Goal: Information Seeking & Learning: Learn about a topic

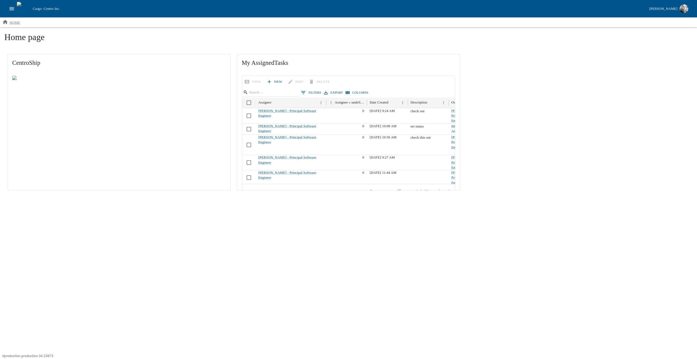
click at [11, 20] on p "home" at bounding box center [15, 22] width 11 height 5
click at [14, 9] on icon "open drawer" at bounding box center [12, 9] width 6 height 6
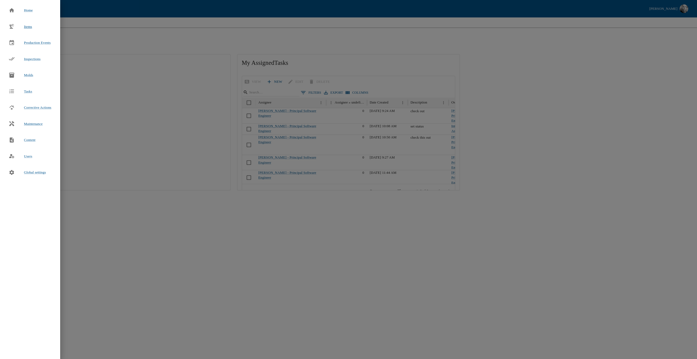
click at [21, 27] on div at bounding box center [16, 26] width 15 height 6
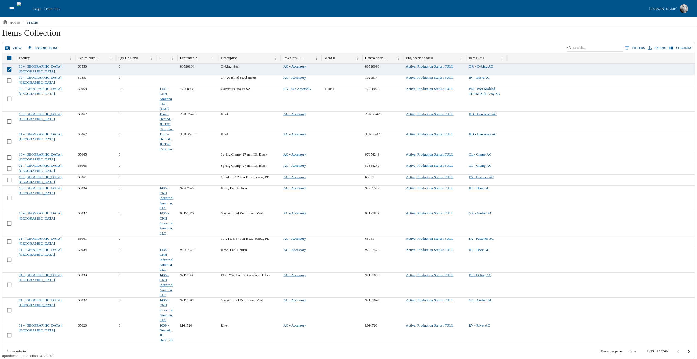
click at [11, 48] on link "view" at bounding box center [14, 49] width 20 height 10
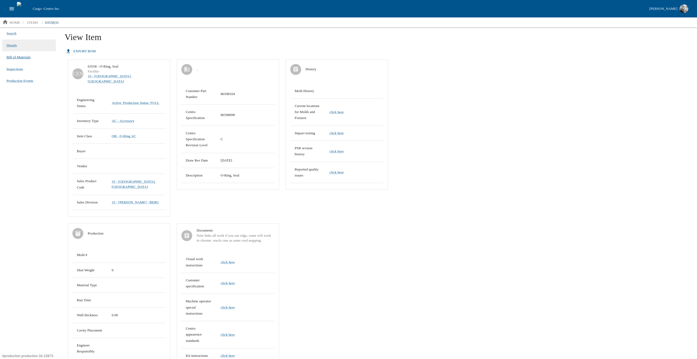
click at [19, 59] on span "Bill of Materials" at bounding box center [19, 56] width 24 height 5
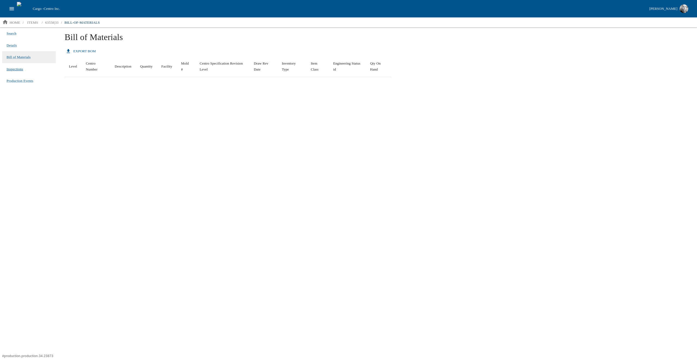
click at [16, 70] on span "Inspections" at bounding box center [15, 68] width 17 height 5
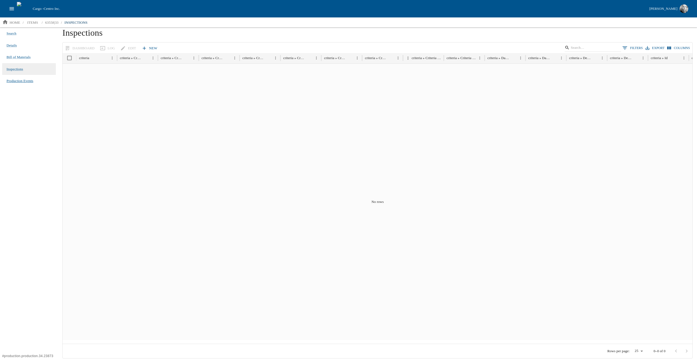
click at [15, 79] on span "Production Events" at bounding box center [20, 80] width 27 height 5
click at [34, 21] on p "items" at bounding box center [32, 22] width 11 height 5
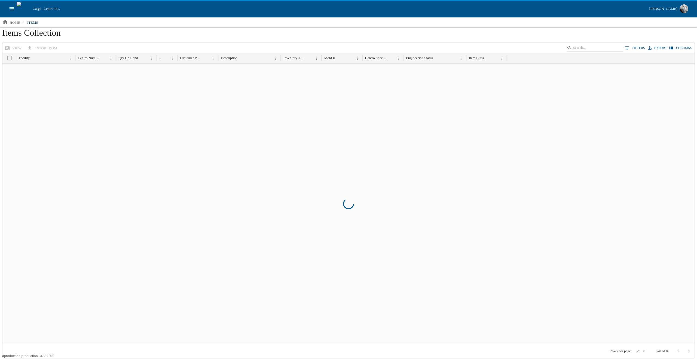
click at [12, 9] on icon "open drawer" at bounding box center [12, 9] width 6 height 6
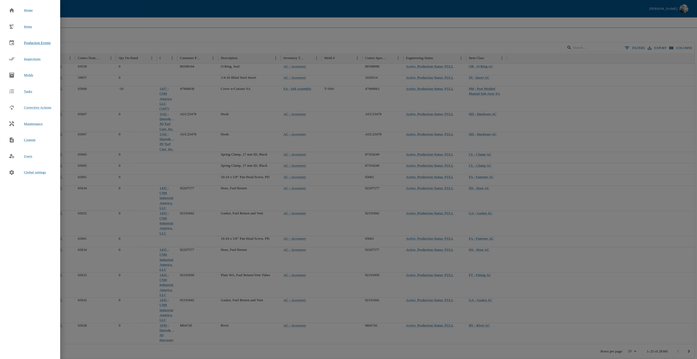
click at [32, 41] on span "Production Events" at bounding box center [37, 43] width 27 height 4
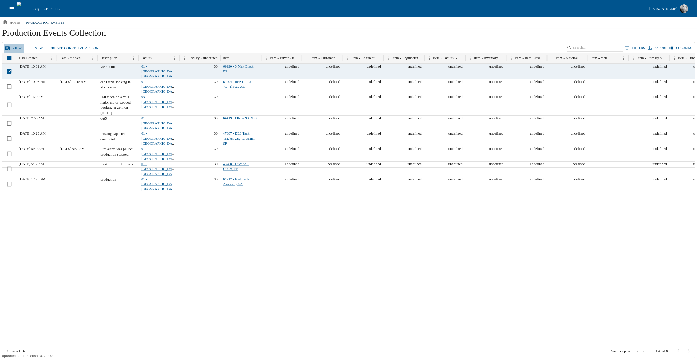
click at [14, 48] on link "View" at bounding box center [14, 49] width 20 height 10
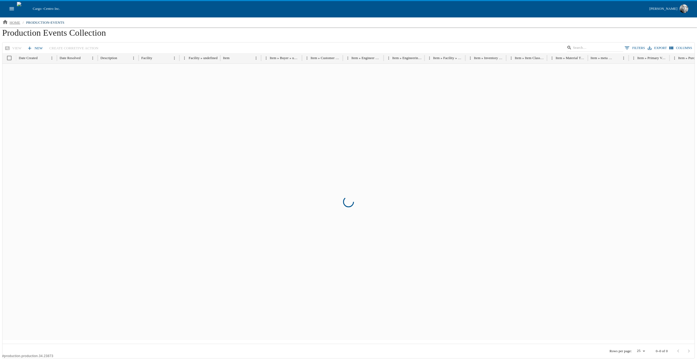
click at [17, 22] on p "home" at bounding box center [15, 22] width 11 height 5
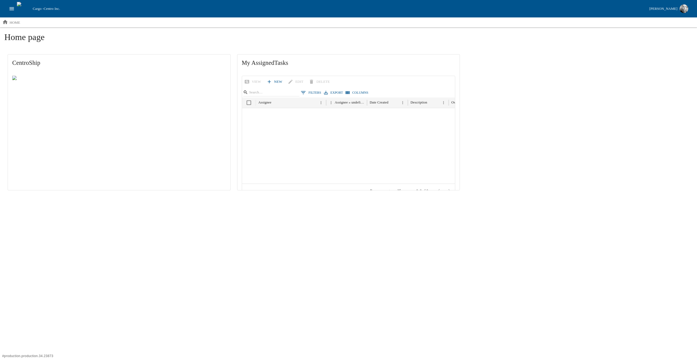
click at [13, 9] on icon "open drawer" at bounding box center [12, 9] width 6 height 6
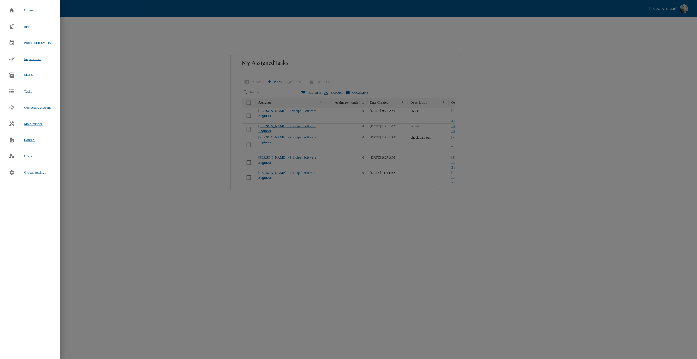
click at [29, 59] on span "Inspections" at bounding box center [32, 59] width 17 height 4
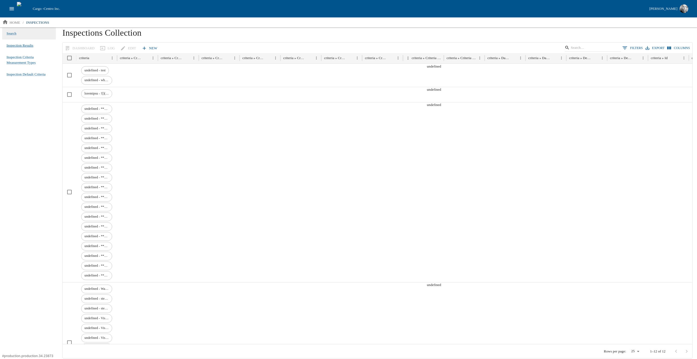
click at [20, 44] on span "Inspection Results" at bounding box center [20, 45] width 27 height 5
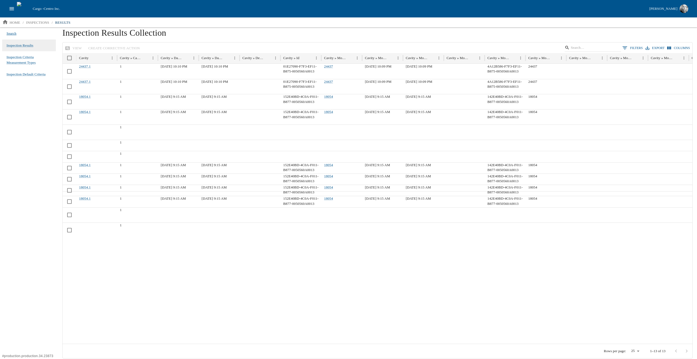
click at [16, 36] on span "Search" at bounding box center [12, 33] width 10 height 5
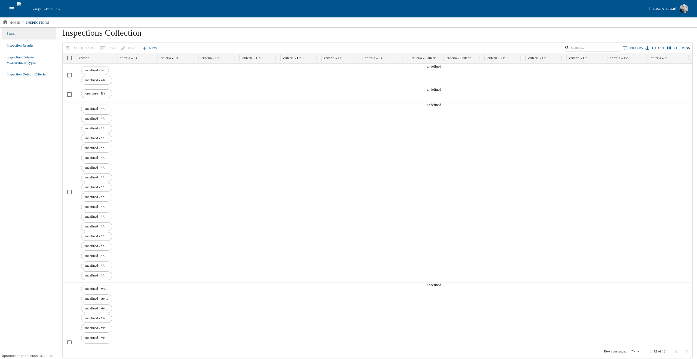
click at [16, 36] on span "Search" at bounding box center [12, 33] width 10 height 5
click at [100, 108] on span "undefined - **Pan #16** 16 Mesh Screen Screen: **Screen Weight Full** in grams" at bounding box center [96, 108] width 30 height 5
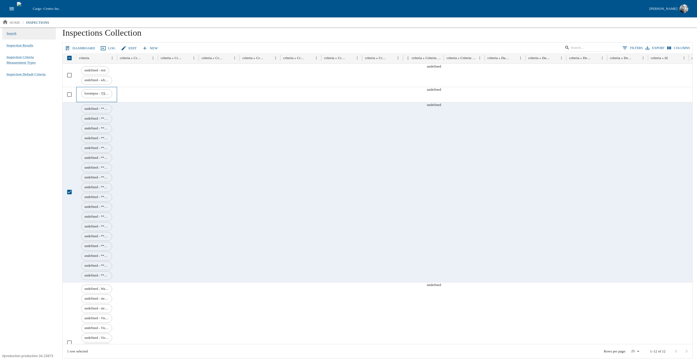
click at [102, 95] on span at bounding box center [96, 93] width 30 height 5
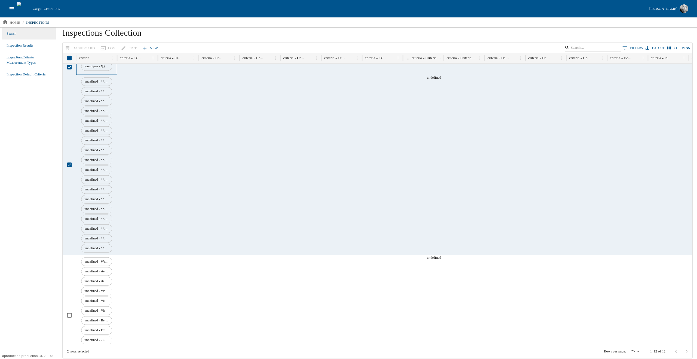
scroll to position [26, 0]
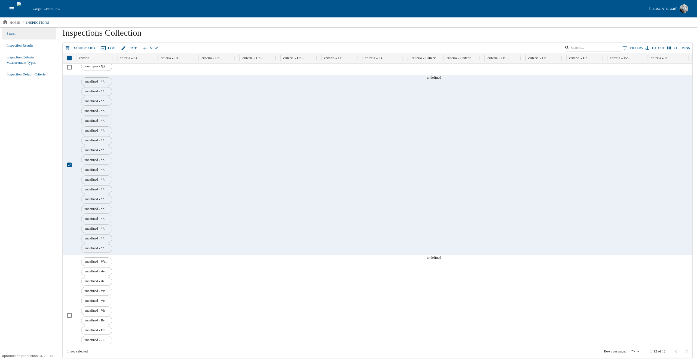
click at [74, 47] on link "Dashboard" at bounding box center [80, 49] width 33 height 10
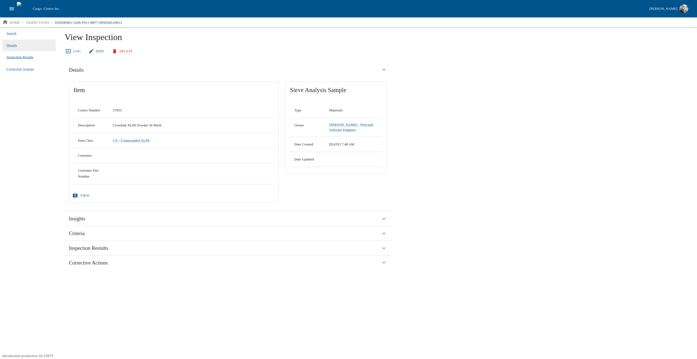
click at [19, 56] on span "Inspection Results" at bounding box center [20, 56] width 27 height 5
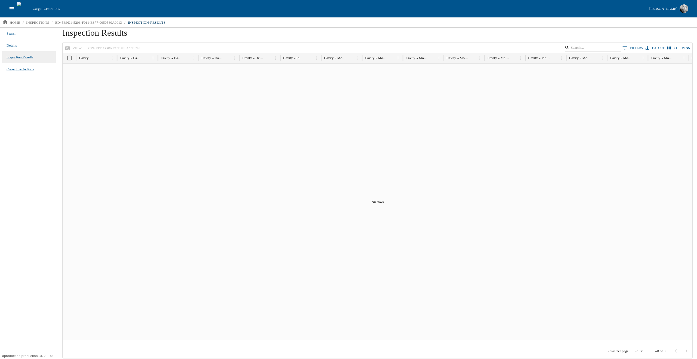
click at [15, 44] on span "Details" at bounding box center [12, 45] width 10 height 5
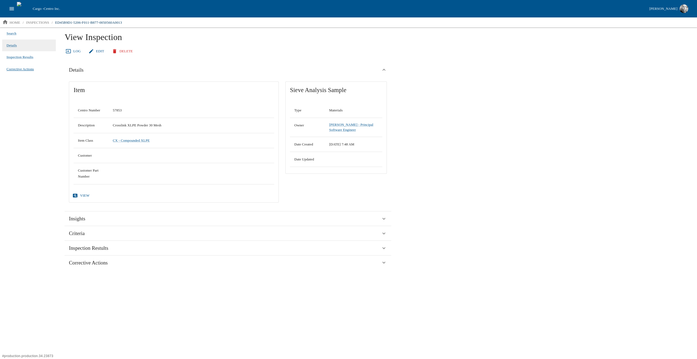
click at [15, 68] on span "Corrective Actions" at bounding box center [20, 68] width 27 height 5
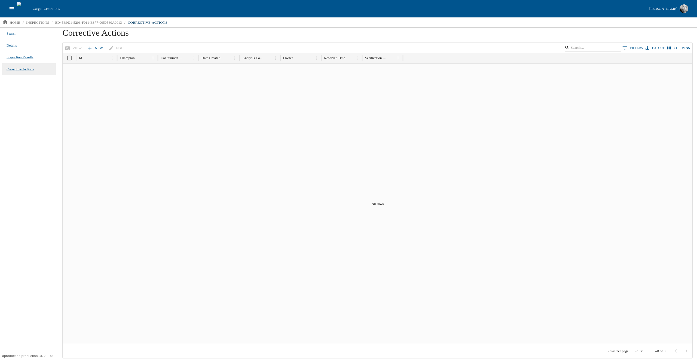
click at [19, 55] on span "Inspection Results" at bounding box center [20, 56] width 27 height 5
click at [19, 47] on li "Details" at bounding box center [29, 45] width 54 height 12
click at [16, 45] on span "Details" at bounding box center [12, 45] width 10 height 5
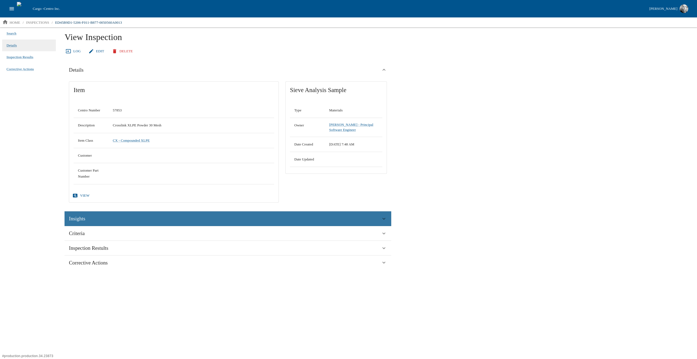
click at [101, 217] on div "Insights" at bounding box center [225, 219] width 312 height 8
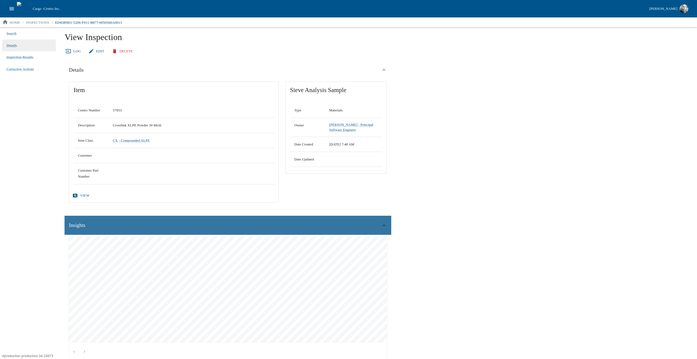
scroll to position [66, 0]
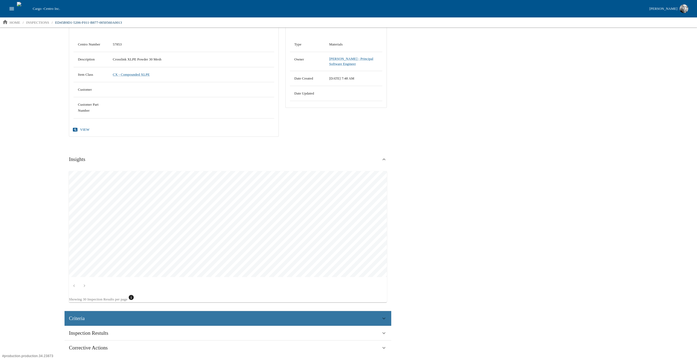
click at [93, 316] on div "Criteria" at bounding box center [225, 318] width 312 height 8
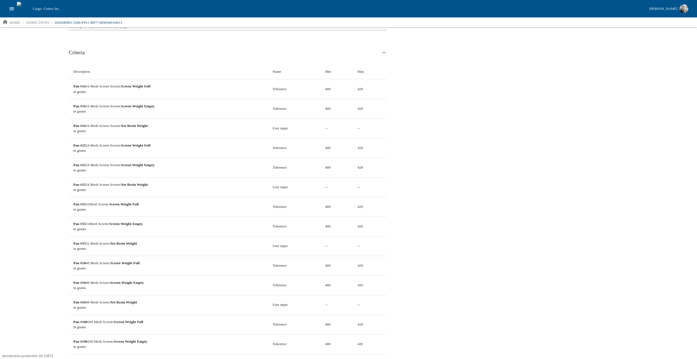
scroll to position [452, 0]
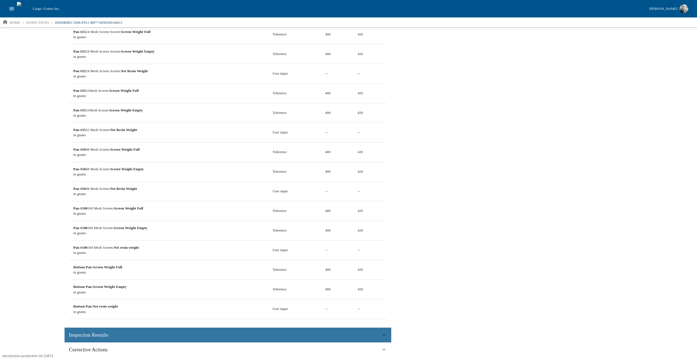
click at [90, 333] on span "Inspection Restults" at bounding box center [88, 335] width 39 height 8
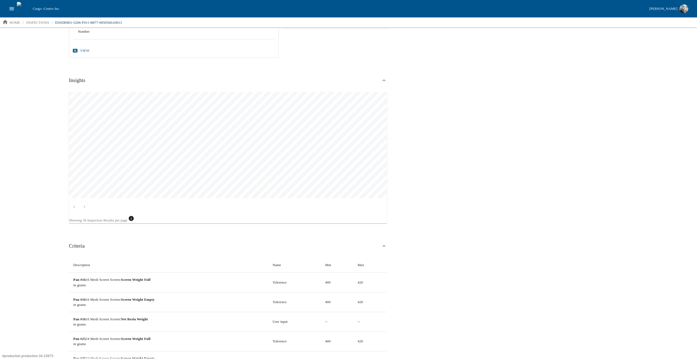
scroll to position [0, 0]
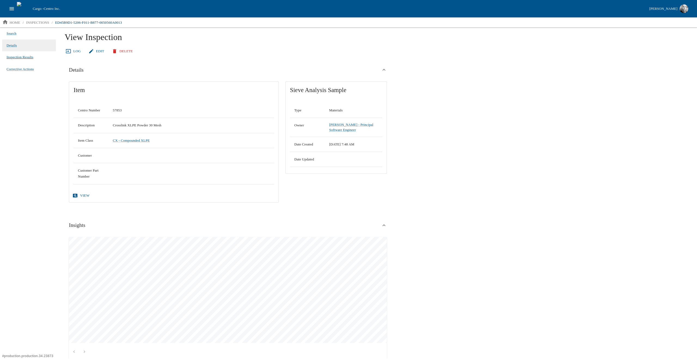
click at [20, 56] on span "Inspection Results" at bounding box center [20, 56] width 27 height 5
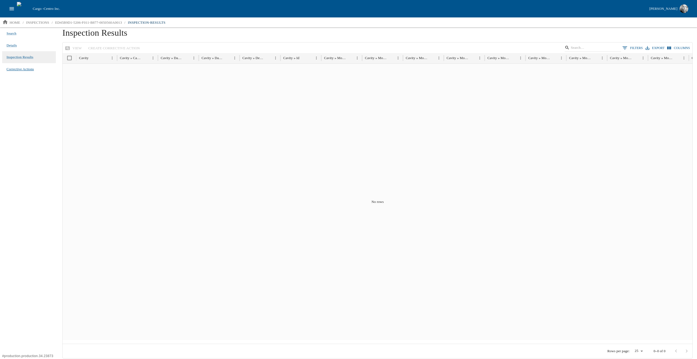
click at [17, 69] on span "Corrective Actions" at bounding box center [20, 68] width 27 height 5
click at [42, 21] on p "inspections" at bounding box center [37, 22] width 23 height 5
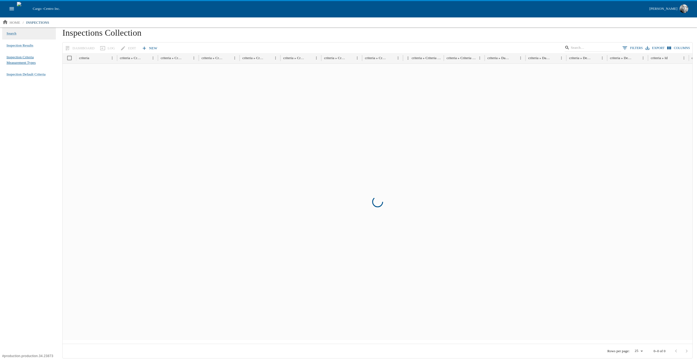
click at [20, 61] on span "Inspection Criteria Measurement Types" at bounding box center [29, 59] width 45 height 11
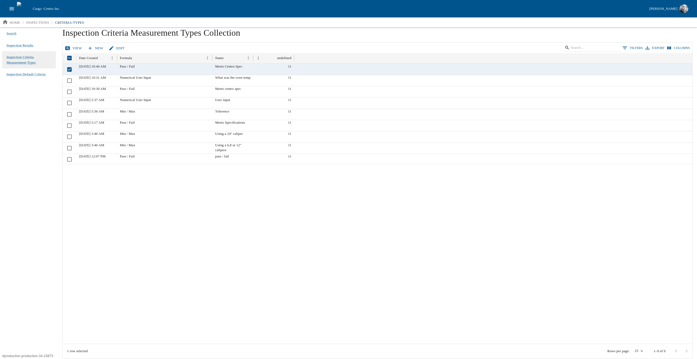
click at [74, 48] on link "View" at bounding box center [74, 49] width 20 height 10
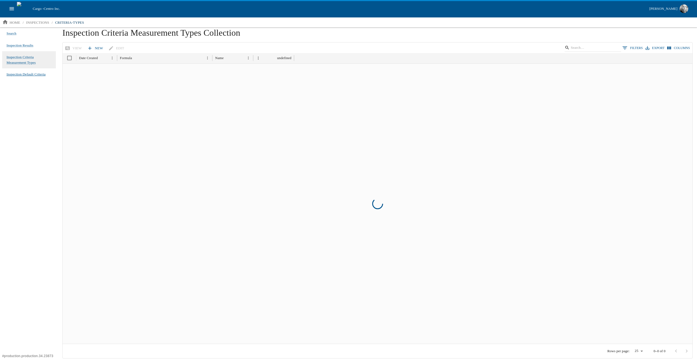
click at [16, 74] on span "Inspection Default Criteria" at bounding box center [26, 74] width 39 height 5
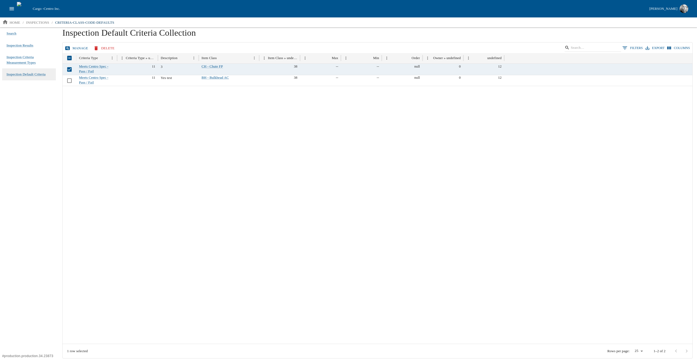
click at [71, 47] on button "Manage" at bounding box center [77, 49] width 26 height 10
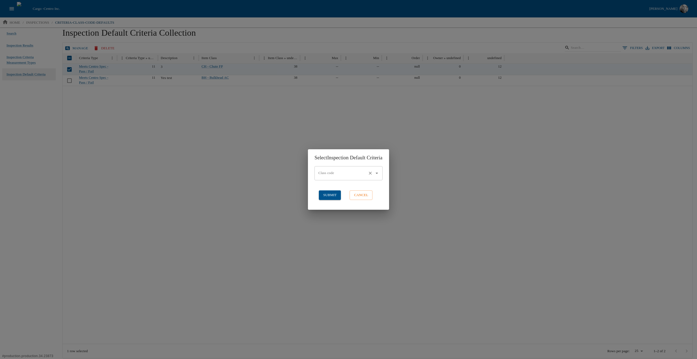
click at [346, 172] on input "Class code" at bounding box center [341, 173] width 48 height 9
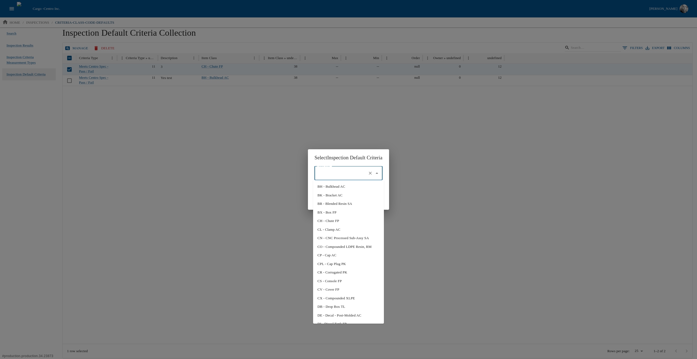
click at [335, 184] on li "BH - Bulkhead AC" at bounding box center [348, 186] width 71 height 9
type input "BH - Bulkhead AC"
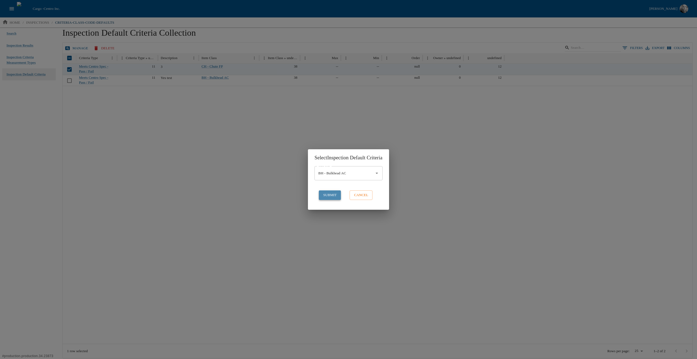
click at [323, 196] on button "submit" at bounding box center [330, 195] width 22 height 10
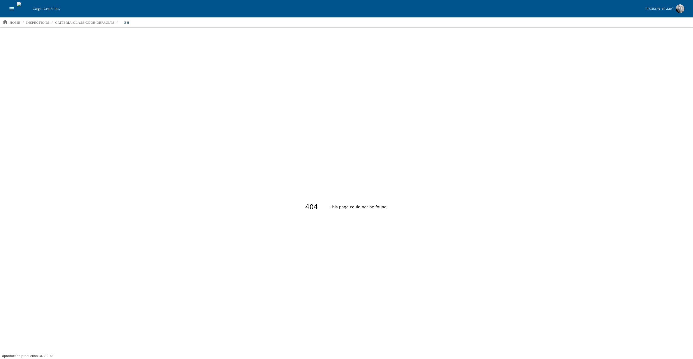
click at [314, 140] on div "404 This page could not be found." at bounding box center [346, 206] width 693 height 359
click at [35, 23] on p "inspections" at bounding box center [37, 22] width 23 height 5
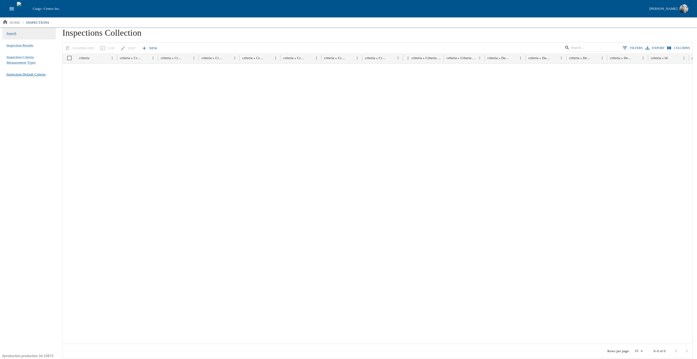
click at [25, 75] on span "Inspection Default Criteria" at bounding box center [26, 74] width 39 height 5
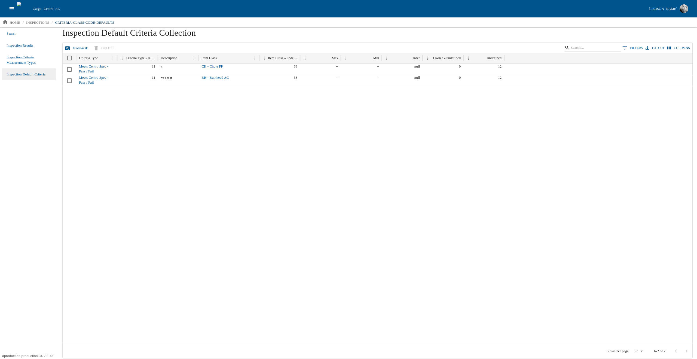
click at [74, 49] on button "Manage" at bounding box center [77, 49] width 26 height 10
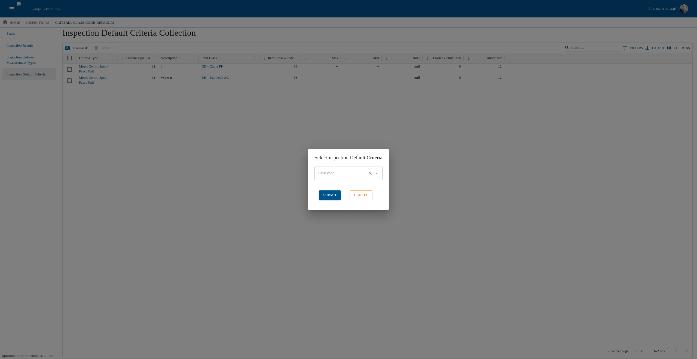
click at [353, 170] on input "Class code" at bounding box center [341, 173] width 48 height 9
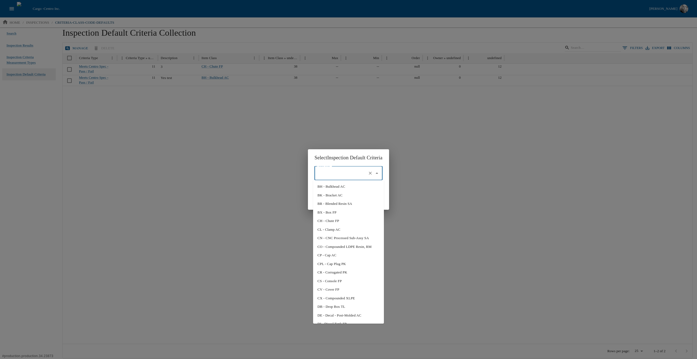
click at [331, 198] on li "BK - Bracket AC" at bounding box center [348, 195] width 71 height 9
type input "BK - Bracket AC"
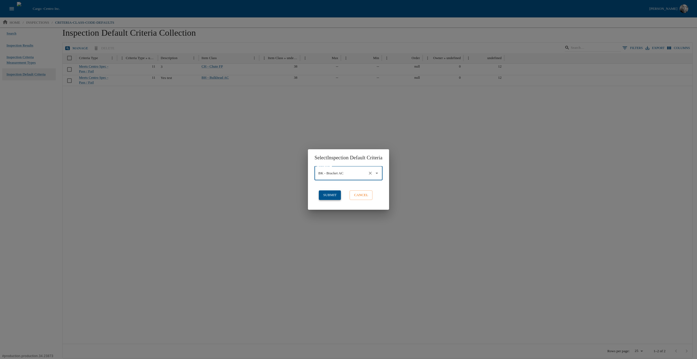
click at [320, 193] on button "submit" at bounding box center [330, 195] width 22 height 10
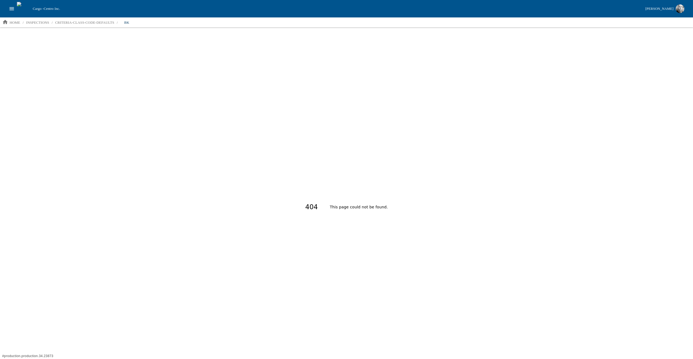
click at [251, 129] on div "404 This page could not be found." at bounding box center [346, 206] width 693 height 359
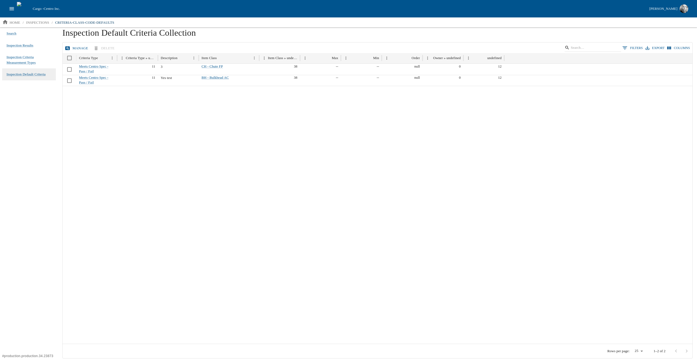
click at [211, 163] on div at bounding box center [378, 215] width 630 height 258
click at [11, 7] on icon "open drawer" at bounding box center [12, 8] width 5 height 3
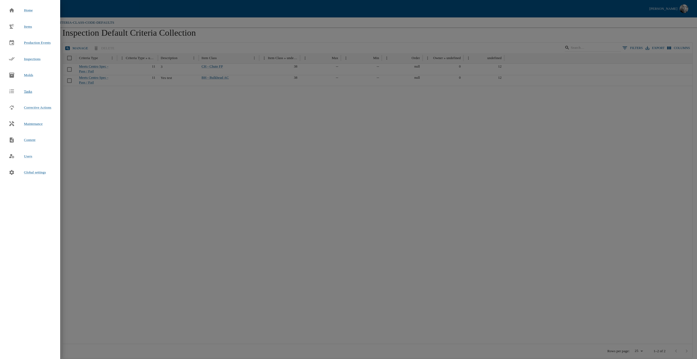
click at [27, 90] on span "Tasks" at bounding box center [28, 91] width 8 height 5
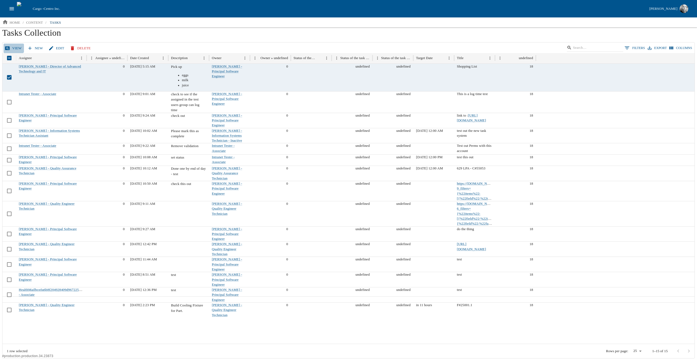
click at [12, 47] on link "View" at bounding box center [14, 49] width 20 height 10
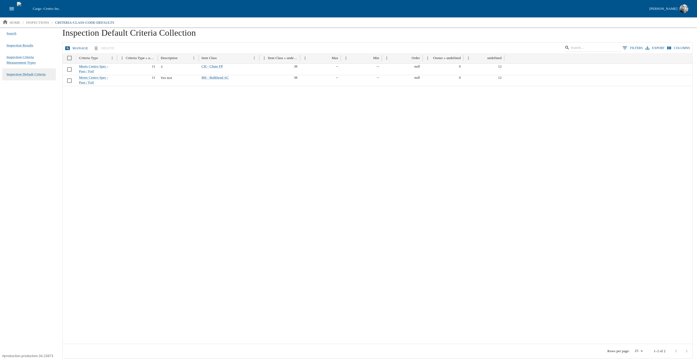
click at [11, 8] on icon "open drawer" at bounding box center [12, 9] width 6 height 6
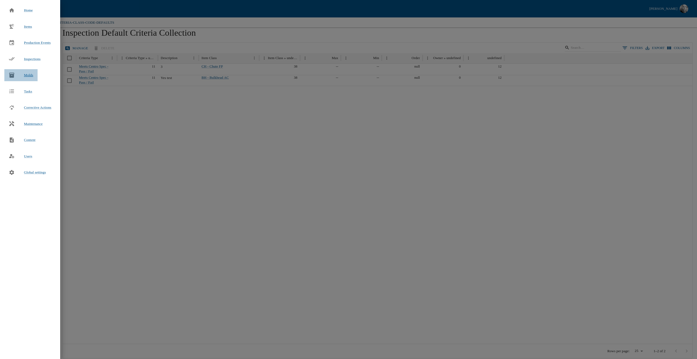
click at [27, 75] on span "Molds" at bounding box center [28, 75] width 9 height 4
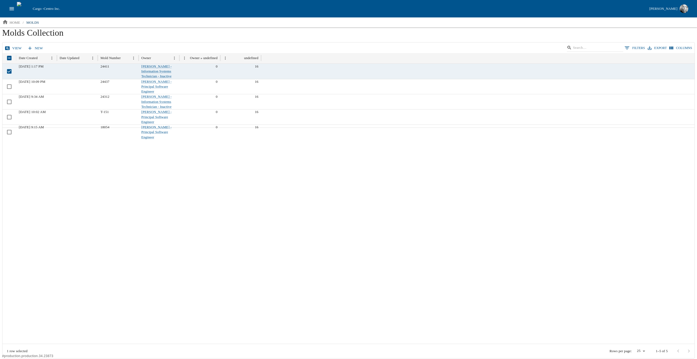
click at [14, 48] on link "view" at bounding box center [14, 49] width 20 height 10
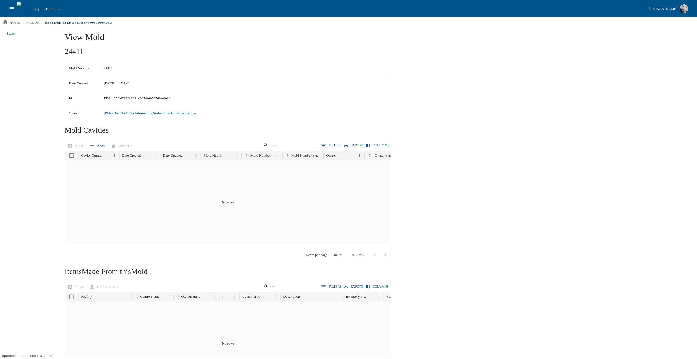
click at [14, 35] on span "Search" at bounding box center [12, 33] width 10 height 5
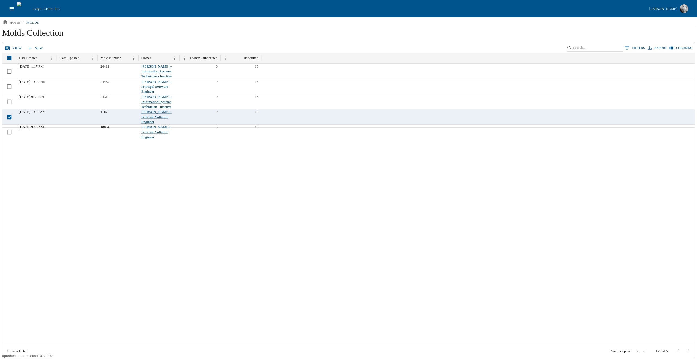
click at [14, 48] on link "view" at bounding box center [14, 49] width 20 height 10
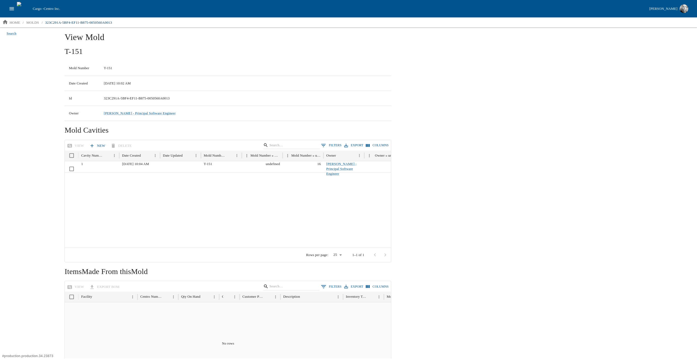
scroll to position [49, 0]
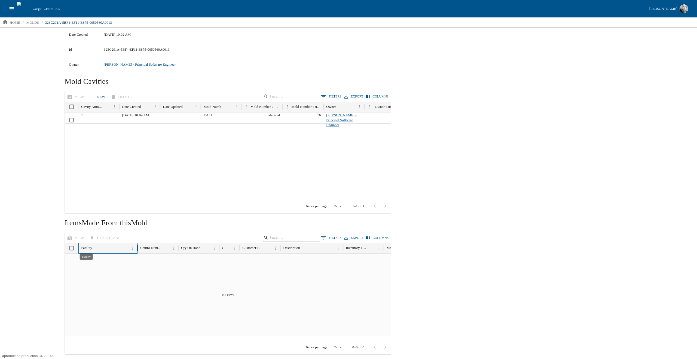
click at [84, 249] on div "Facility" at bounding box center [86, 248] width 11 height 4
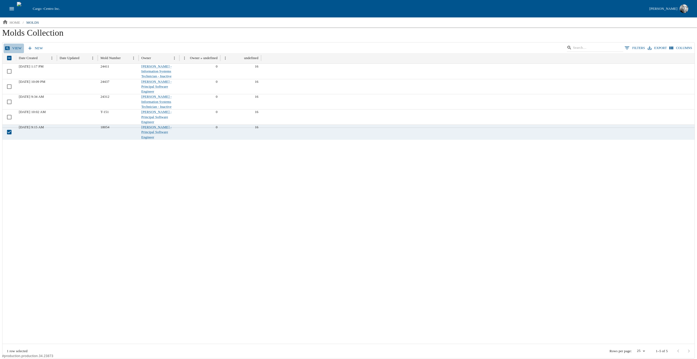
click at [13, 50] on link "view" at bounding box center [14, 49] width 20 height 10
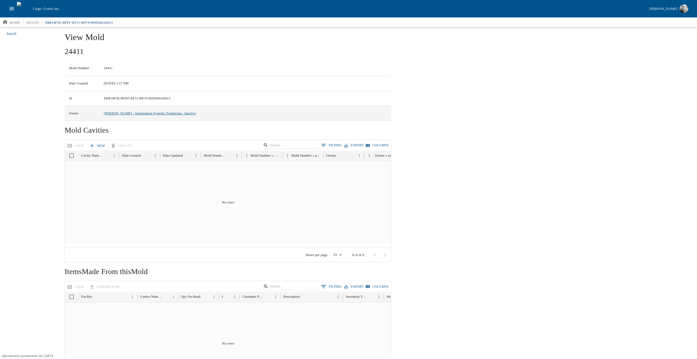
click at [160, 112] on link "[PERSON_NAME] - Information Systems Technician - Inactive" at bounding box center [150, 113] width 92 height 4
